Goal: Feedback & Contribution: Submit feedback/report problem

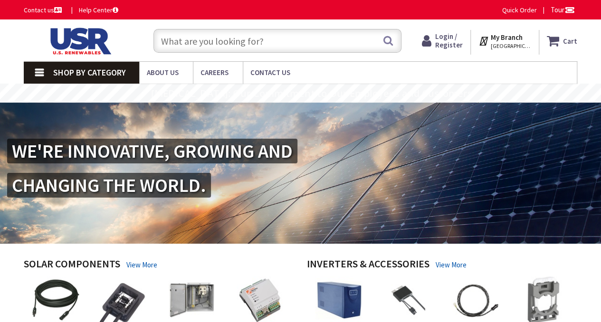
click at [444, 42] on span "Login / Register" at bounding box center [449, 41] width 28 height 18
click at [445, 39] on span "Login / Register" at bounding box center [449, 41] width 28 height 18
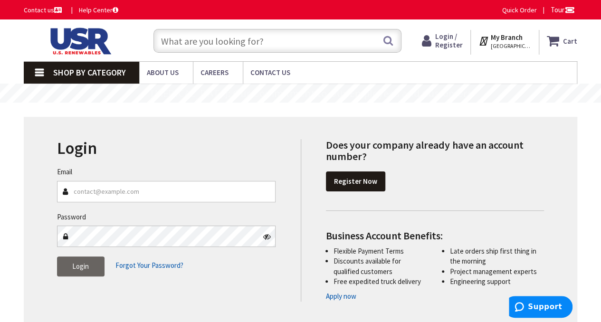
click at [140, 191] on input "Email" at bounding box center [166, 191] width 219 height 21
type input "knadsady@avisun.net"
click at [80, 268] on span "Login" at bounding box center [80, 266] width 17 height 9
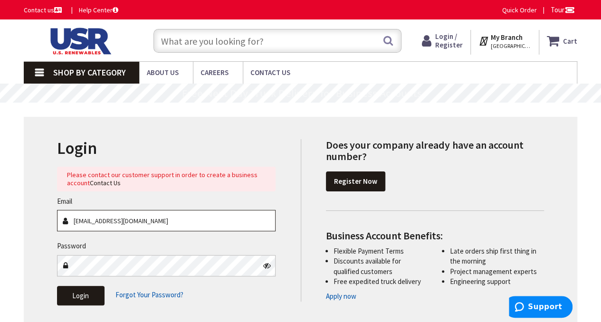
scroll to position [95, 0]
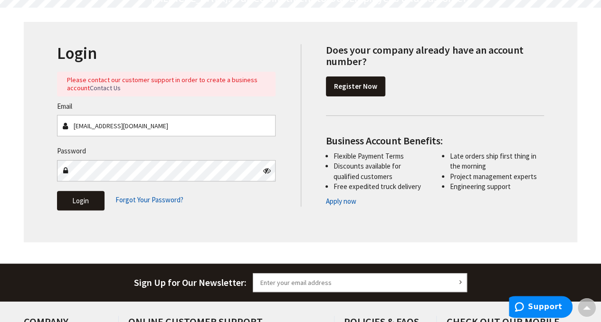
click at [111, 86] on link "Contact Us" at bounding box center [105, 88] width 31 height 8
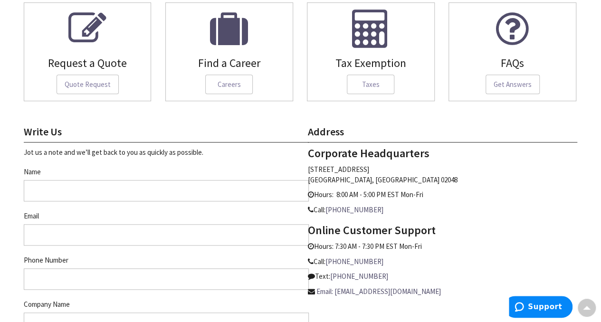
scroll to position [285, 0]
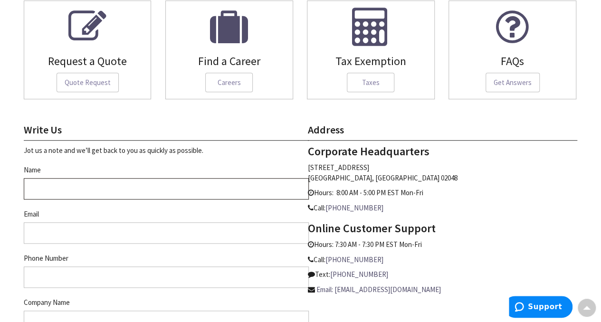
click at [86, 189] on input "Name" at bounding box center [166, 188] width 285 height 21
type input "Ken Nadsady"
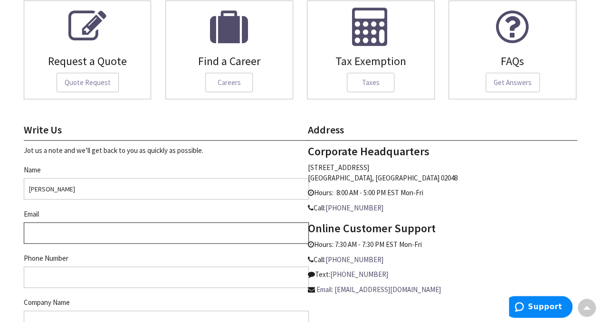
type input "knadsady@avisun.net"
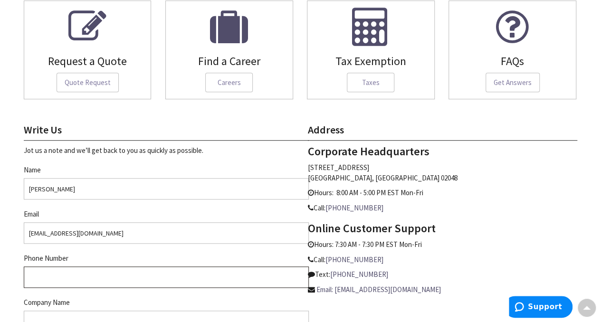
type input "4405705735"
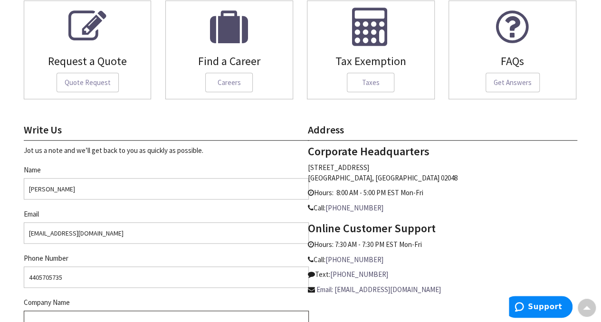
type input "AviSun Renewable Energy LLC"
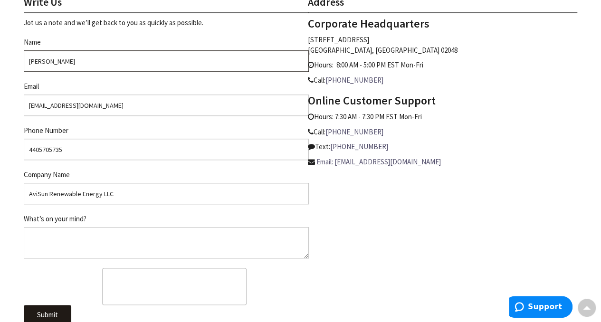
scroll to position [428, 0]
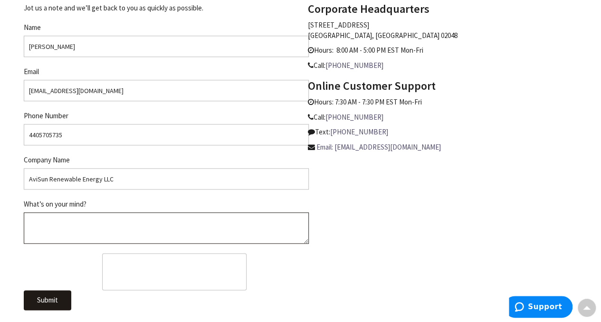
click at [105, 227] on textarea "What’s on your mind?" at bounding box center [166, 227] width 285 height 31
type textarea "I"
click at [235, 219] on textarea "We are a solar EPC contractor, interested in creating an account for ordering r…" at bounding box center [166, 227] width 285 height 31
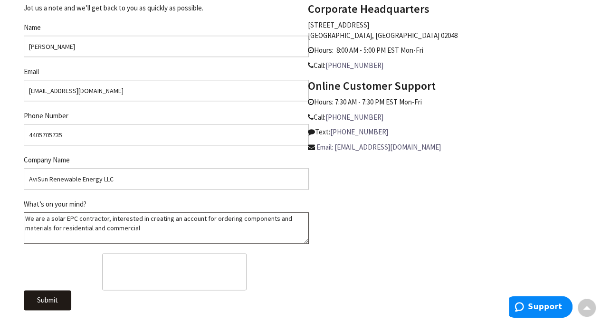
click at [174, 229] on textarea "We are a solar EPC contractor, interested in creating an account for ordering c…" at bounding box center [166, 227] width 285 height 31
type textarea "We are a solar EPC contractor, interested in creating an account for ordering c…"
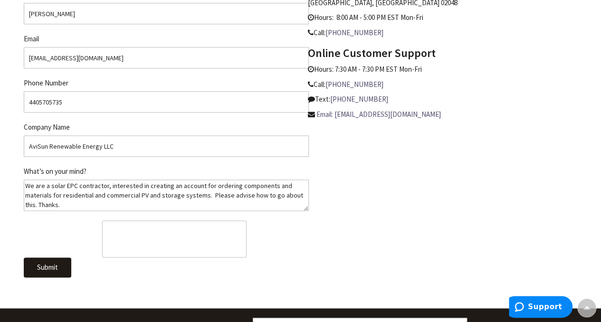
scroll to position [475, 0]
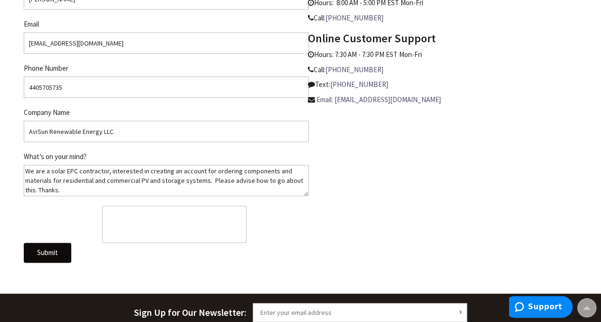
click at [50, 249] on span "Submit" at bounding box center [47, 252] width 21 height 9
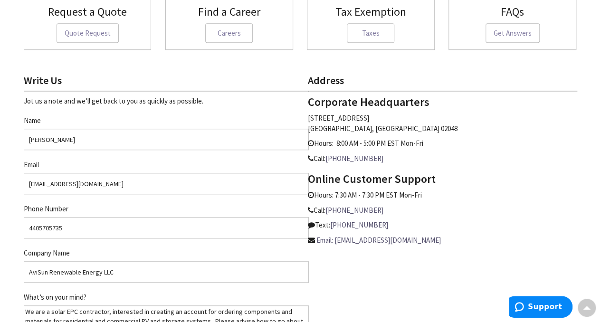
scroll to position [380, 0]
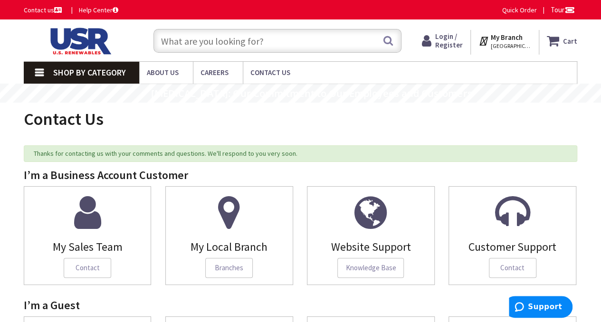
click at [206, 43] on input "text" at bounding box center [277, 41] width 248 height 24
click at [192, 41] on input "text" at bounding box center [277, 41] width 248 height 24
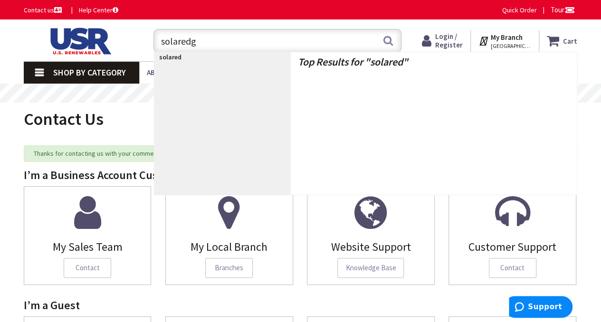
type input "solaredge"
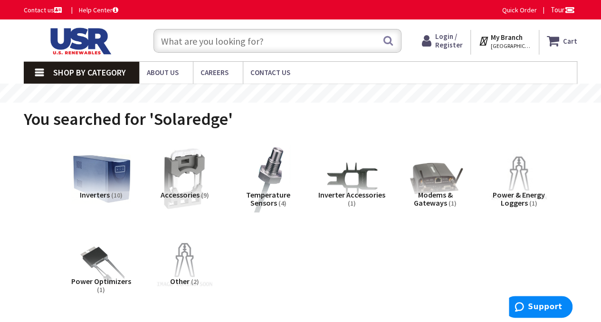
scroll to position [48, 0]
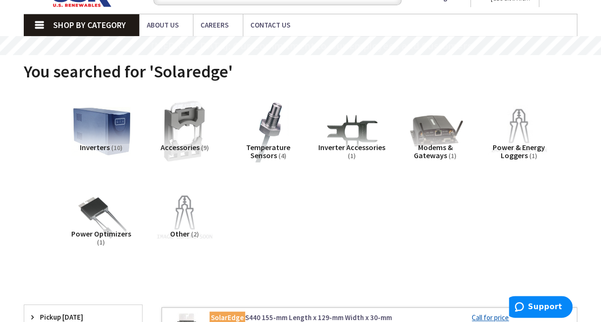
click at [88, 219] on img at bounding box center [100, 217] width 67 height 67
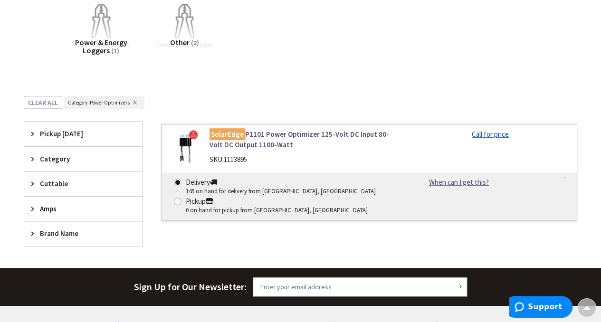
scroll to position [96, 0]
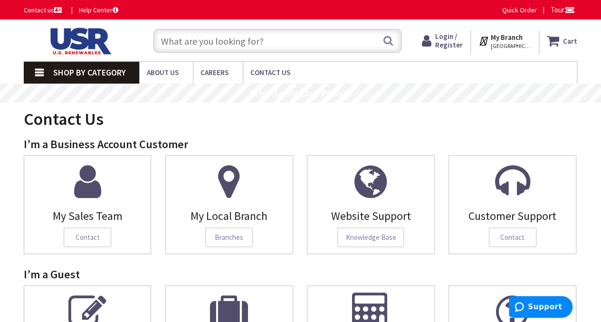
click at [38, 75] on link "Shop By Category" at bounding box center [81, 73] width 115 height 22
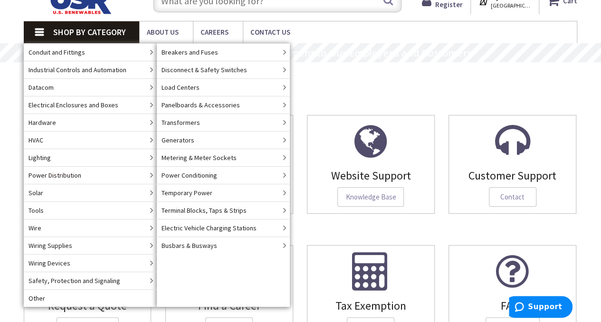
scroll to position [95, 0]
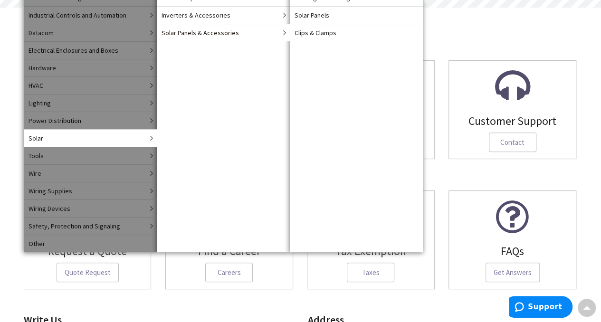
click at [203, 31] on span "Solar Panels & Accessories" at bounding box center [200, 33] width 77 height 10
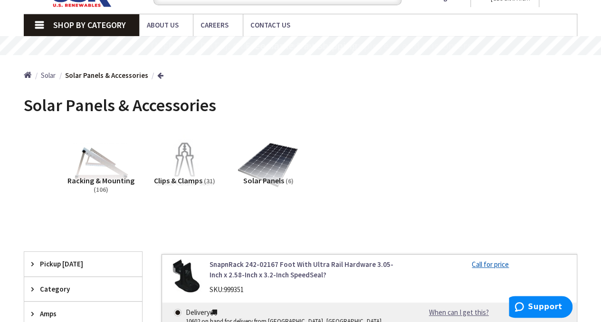
click at [109, 181] on span "Racking & Mounting" at bounding box center [100, 181] width 67 height 10
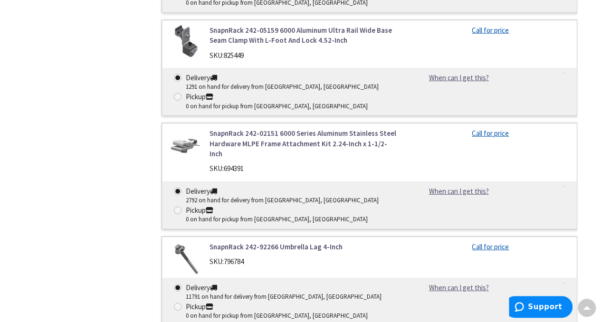
scroll to position [1184, 0]
